Goal: Task Accomplishment & Management: Complete application form

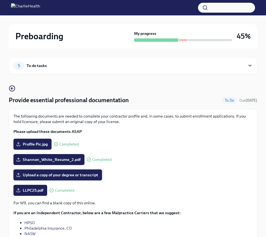
click at [91, 175] on span "Upload a copy of your degree or transcript" at bounding box center [57, 174] width 81 height 5
click at [0, 0] on input "Upload a copy of your degree or transcript" at bounding box center [0, 0] width 0 height 0
click at [60, 175] on span "Upload a copy of your degree or transcript" at bounding box center [57, 174] width 81 height 5
click at [0, 0] on input "Upload a copy of your degree or transcript" at bounding box center [0, 0] width 0 height 0
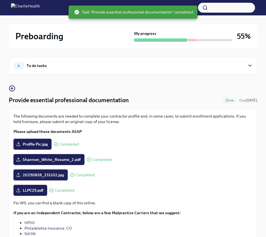
click at [18, 177] on span "20250826_231102.jpg" at bounding box center [40, 174] width 47 height 5
click at [0, 0] on input "20250826_231102.jpg" at bounding box center [0, 0] width 0 height 0
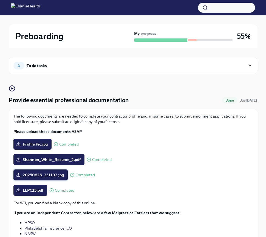
click at [61, 177] on span "20250826_231102.jpg" at bounding box center [40, 174] width 47 height 5
click at [0, 0] on input "20250826_231102.jpg" at bounding box center [0, 0] width 0 height 0
click at [75, 161] on span "Shannon_White_Resume_2.pdf" at bounding box center [48, 159] width 63 height 5
click at [0, 0] on input "Shannon_White_Resume_2.pdf" at bounding box center [0, 0] width 0 height 0
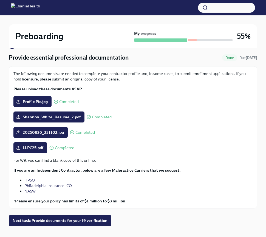
scroll to position [51, 0]
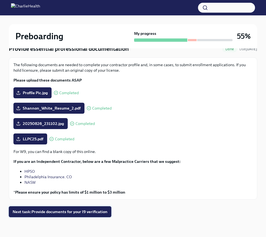
click at [80, 214] on span "Next task : Provide documents for your I9 verification" at bounding box center [60, 211] width 95 height 5
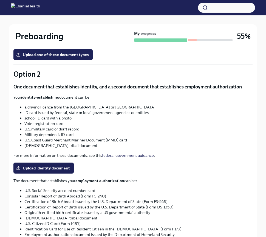
scroll to position [192, 0]
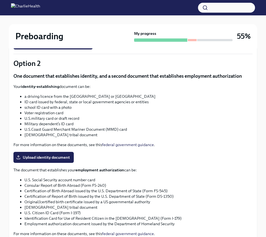
click at [79, 178] on li "U.S. Social Security account number card" at bounding box center [138, 179] width 228 height 5
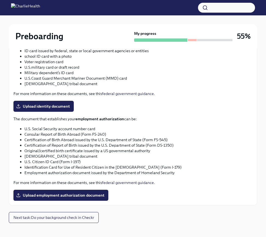
scroll to position [246, 0]
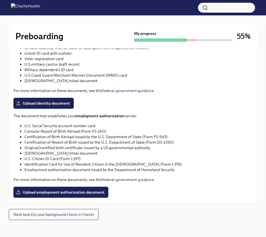
click at [18, 191] on icon at bounding box center [18, 192] width 4 height 4
click at [0, 0] on input "Upload employment authorization document" at bounding box center [0, 0] width 0 height 0
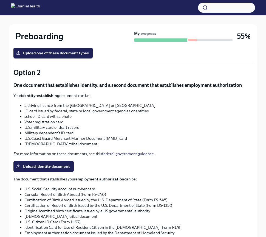
scroll to position [182, 0]
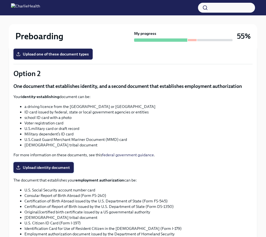
click at [46, 166] on span "Upload identity document" at bounding box center [43, 167] width 53 height 5
click at [0, 0] on input "Upload identity document" at bounding box center [0, 0] width 0 height 0
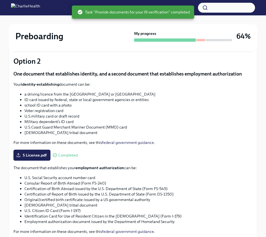
scroll to position [249, 0]
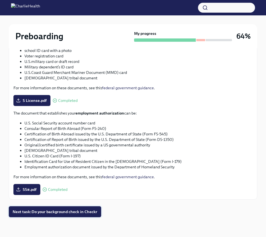
click at [46, 212] on span "Next task : Do your background check in Checkr" at bounding box center [55, 211] width 85 height 5
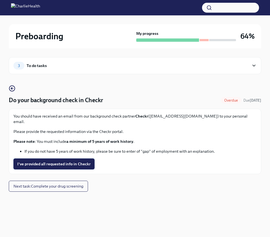
click at [80, 161] on span "I've provided all requested info in Checkr" at bounding box center [53, 163] width 73 height 5
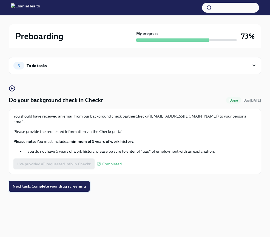
click at [20, 183] on span "Next task : Complete your drug screening" at bounding box center [49, 185] width 73 height 5
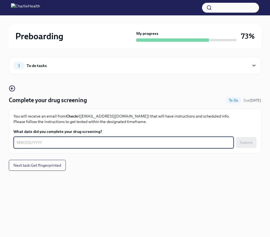
click at [36, 144] on textarea "What date did you complete your drug screening?" at bounding box center [124, 142] width 214 height 7
type textarea "[DATE]"
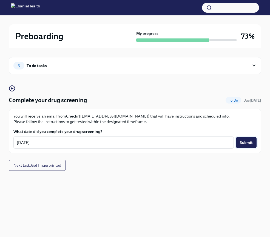
click at [243, 143] on span "Submit" at bounding box center [246, 142] width 13 height 5
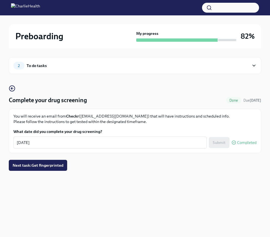
click at [255, 67] on icon at bounding box center [253, 65] width 5 height 5
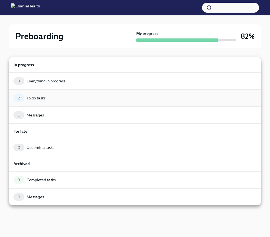
click at [35, 100] on div "To do tasks" at bounding box center [36, 97] width 19 height 5
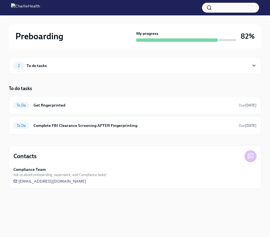
click at [48, 64] on div "2 To do tasks" at bounding box center [131, 66] width 236 height 8
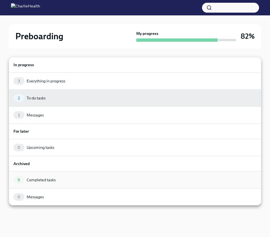
click at [42, 179] on div "Completed tasks" at bounding box center [41, 179] width 29 height 5
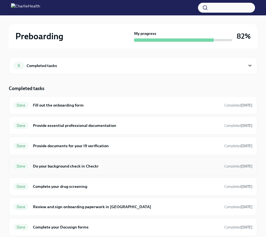
click at [94, 167] on h6 "Do your background check in Checkr" at bounding box center [126, 166] width 187 height 6
